Goal: Navigation & Orientation: Find specific page/section

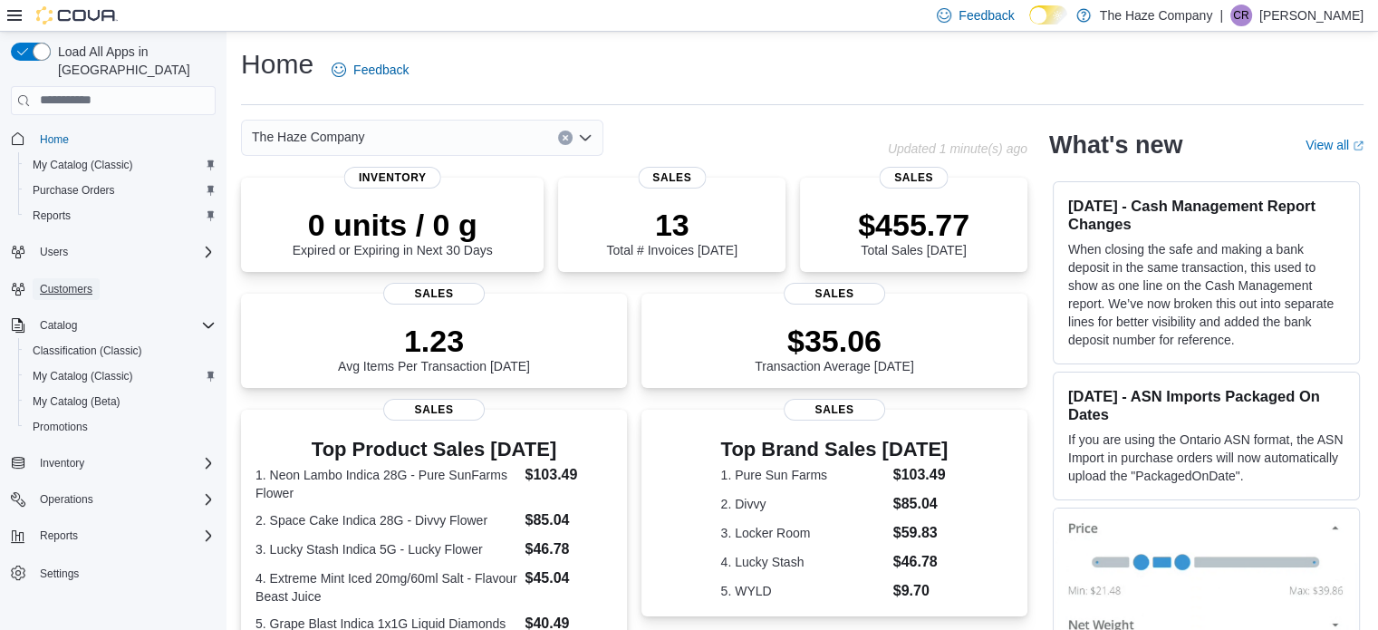
click at [71, 282] on span "Customers" at bounding box center [66, 289] width 53 height 15
